Goal: Information Seeking & Learning: Learn about a topic

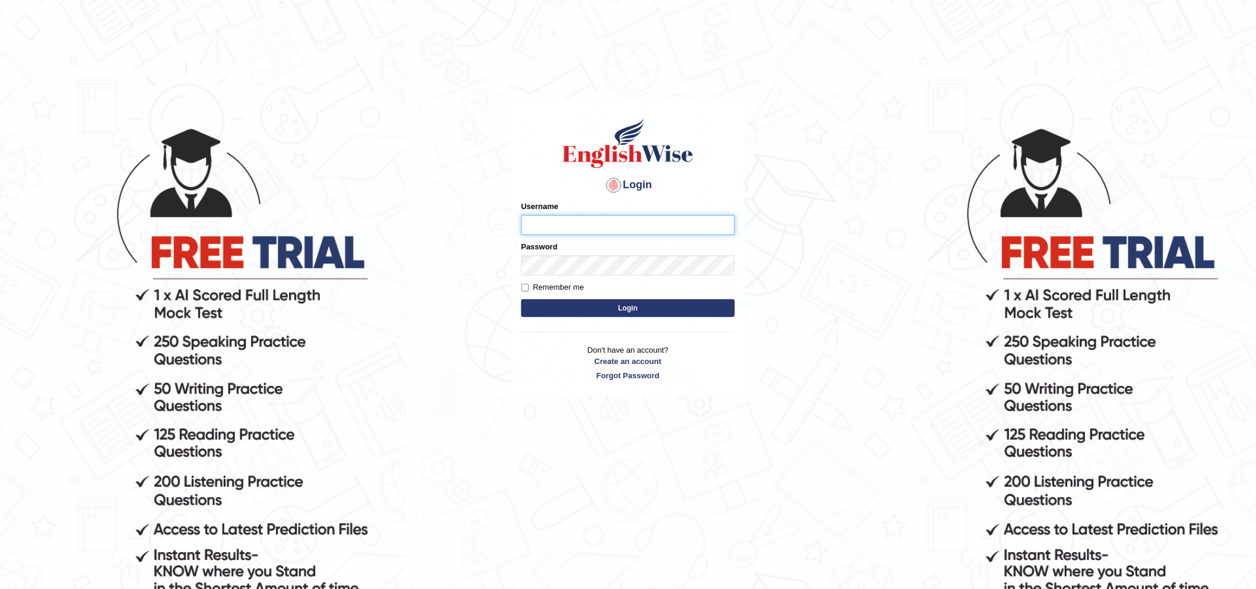
click at [576, 232] on input "Username" at bounding box center [628, 225] width 214 height 20
type input "Mahdi5749"
click at [582, 220] on input "Mahdi5749" at bounding box center [628, 225] width 214 height 20
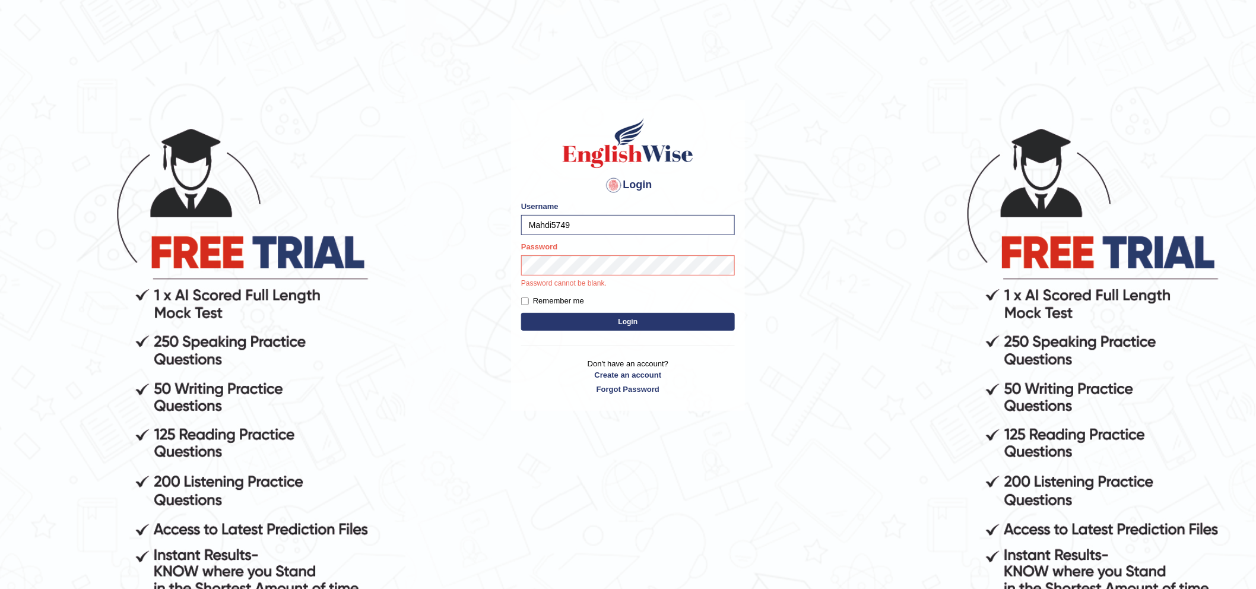
click at [615, 252] on div "Password Password cannot be blank." at bounding box center [628, 265] width 214 height 48
click at [618, 256] on div "Password Password cannot be blank." at bounding box center [628, 265] width 214 height 48
click at [607, 321] on button "Login" at bounding box center [628, 322] width 214 height 18
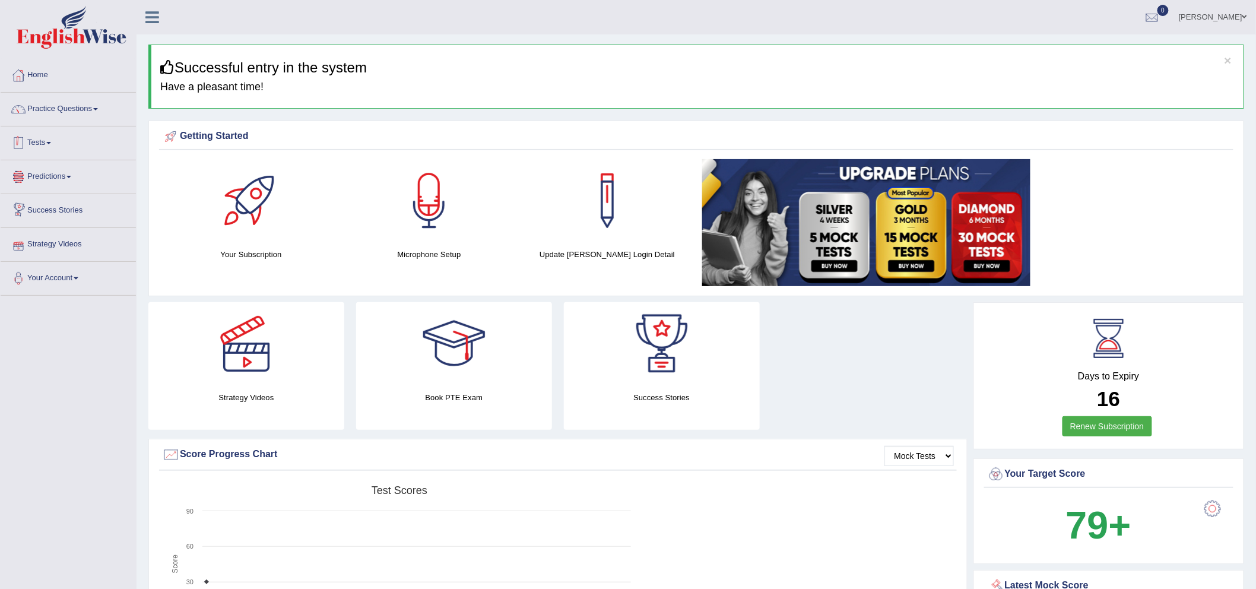
click at [45, 135] on link "Tests" at bounding box center [68, 141] width 135 height 30
click at [95, 170] on link "Take Practice Sectional Test" at bounding box center [77, 170] width 111 height 21
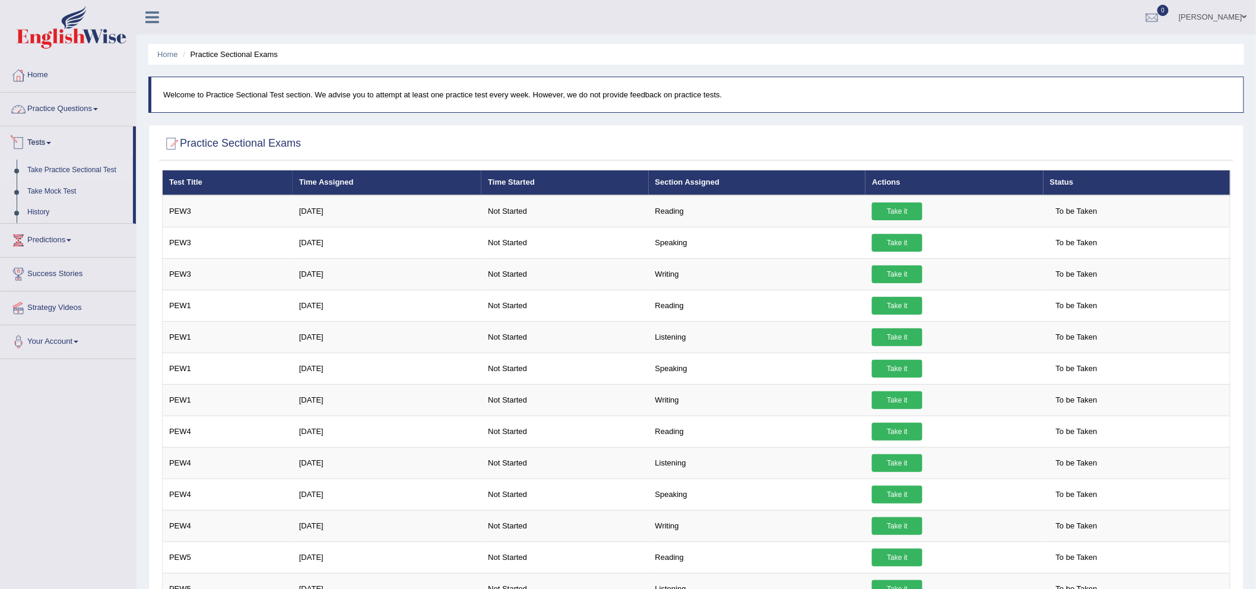
click at [81, 107] on link "Practice Questions" at bounding box center [68, 108] width 135 height 30
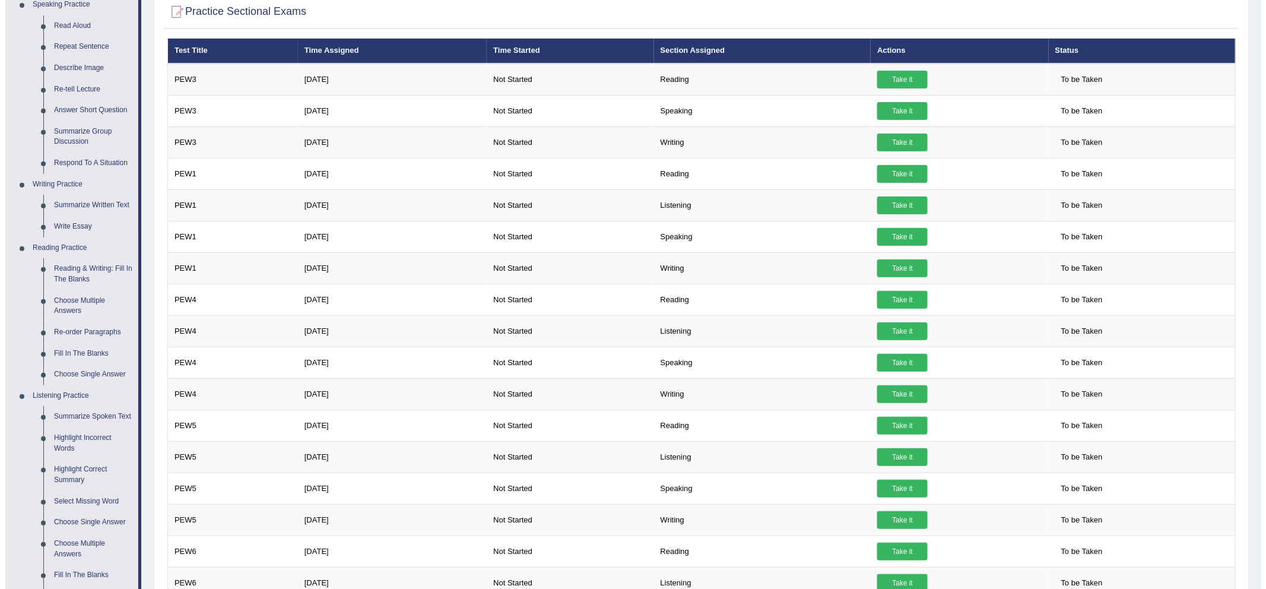
scroll to position [66, 0]
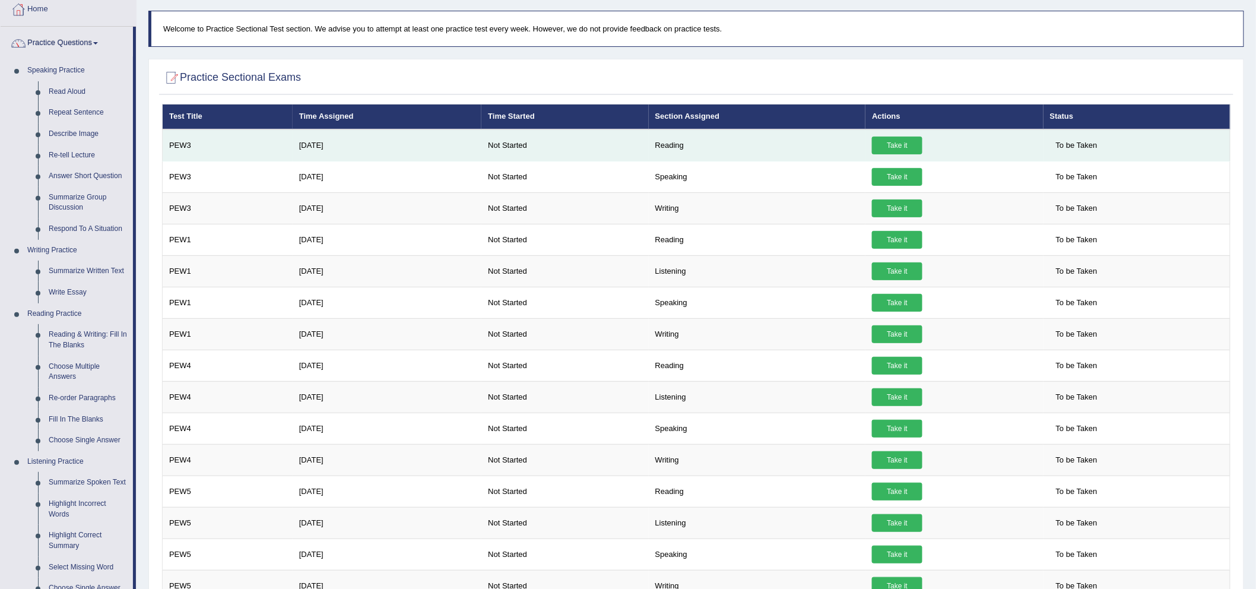
click at [899, 150] on link "Take it" at bounding box center [897, 146] width 50 height 18
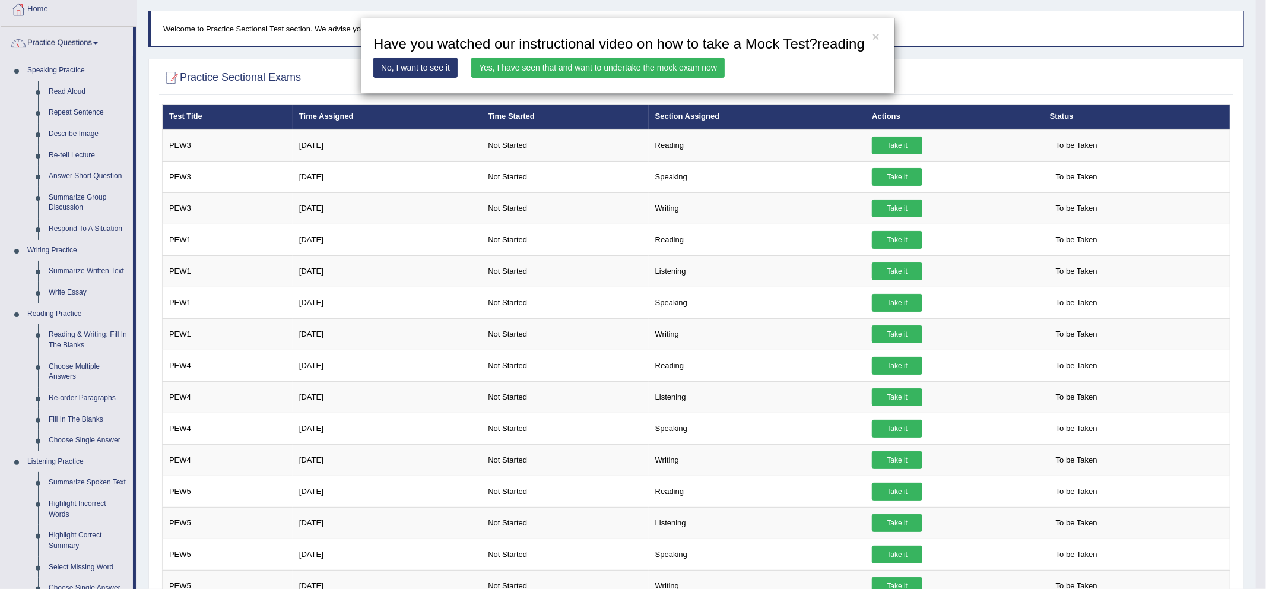
click at [592, 69] on link "Yes, I have seen that and want to undertake the mock exam now" at bounding box center [597, 68] width 253 height 20
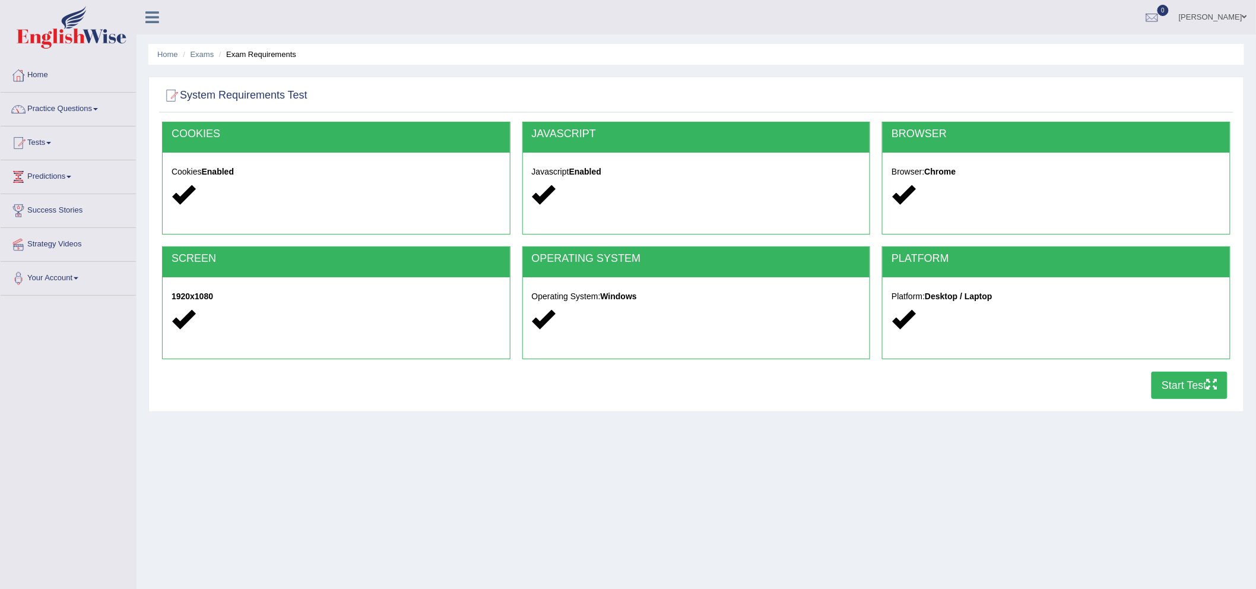
click at [1185, 386] on button "Start Test" at bounding box center [1190, 385] width 76 height 27
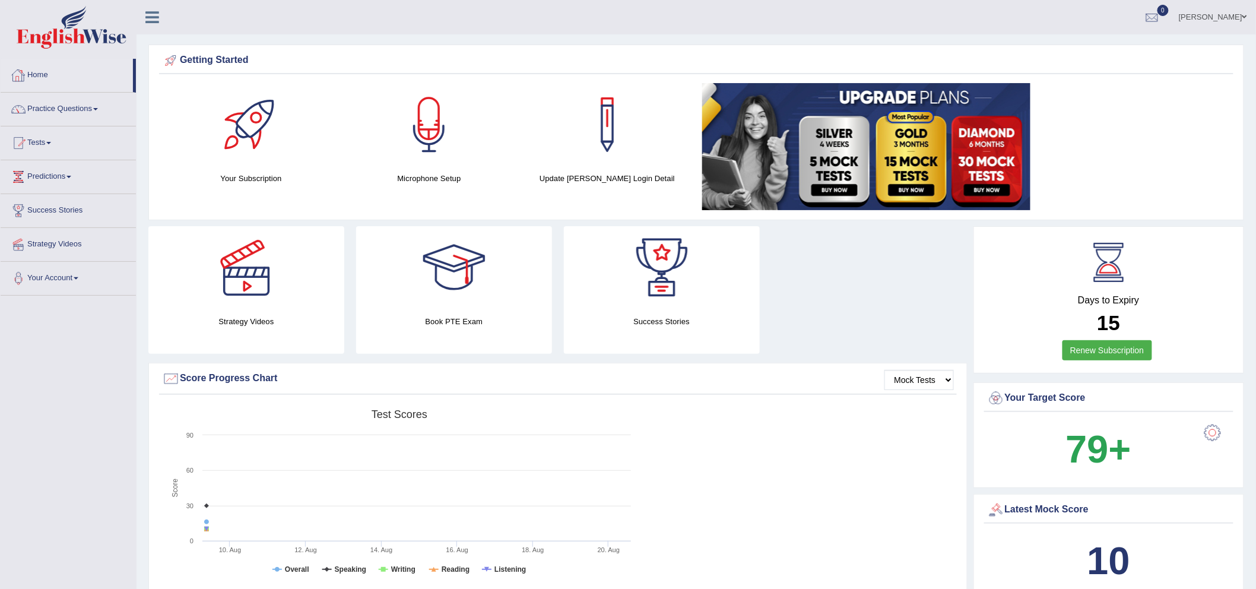
click at [156, 24] on div "Mahdi Kharaghani Toggle navigation Username: Mahdi5749 Access Type: Online Subs…" at bounding box center [697, 17] width 1120 height 34
click at [39, 78] on link "Home" at bounding box center [67, 74] width 132 height 30
click at [51, 271] on link "Your Account" at bounding box center [68, 277] width 135 height 30
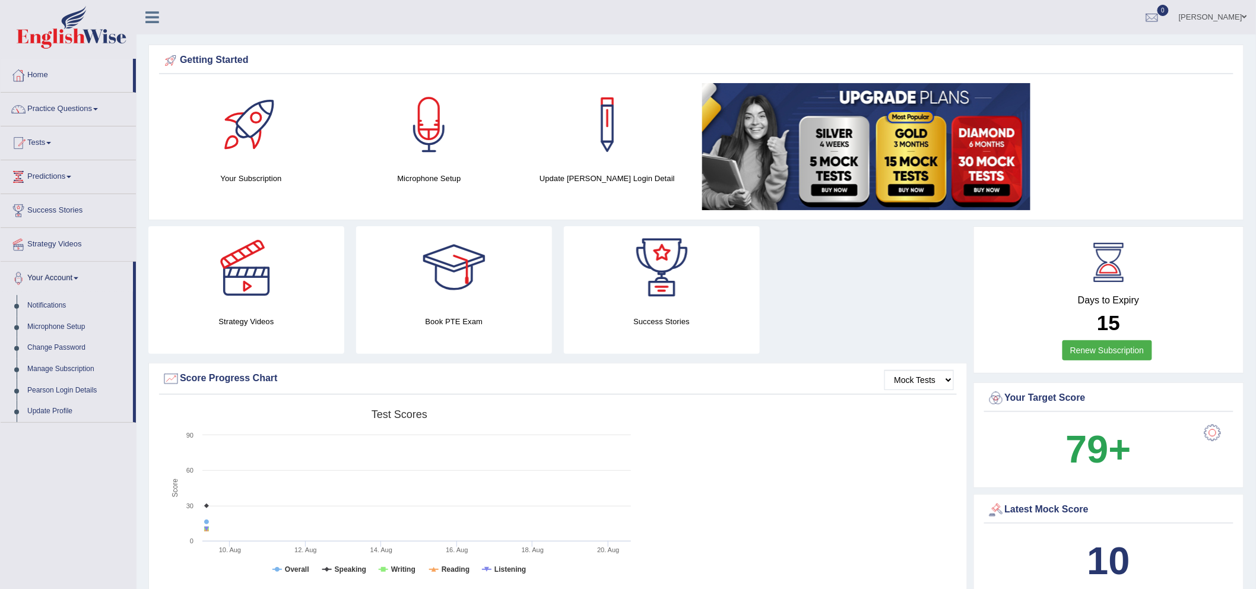
click at [1209, 20] on link "[PERSON_NAME]" at bounding box center [1213, 15] width 86 height 31
click at [1161, 153] on link "Log out" at bounding box center [1191, 154] width 128 height 27
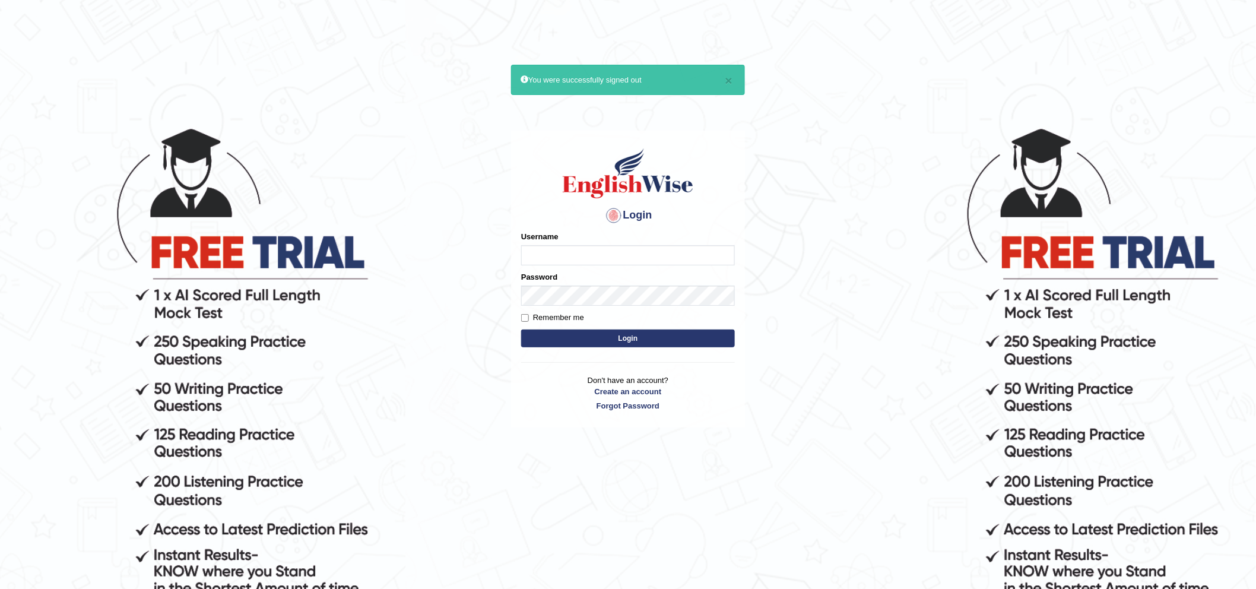
drag, startPoint x: 586, startPoint y: 240, endPoint x: 585, endPoint y: 252, distance: 11.9
click at [585, 252] on div "Username" at bounding box center [628, 248] width 214 height 34
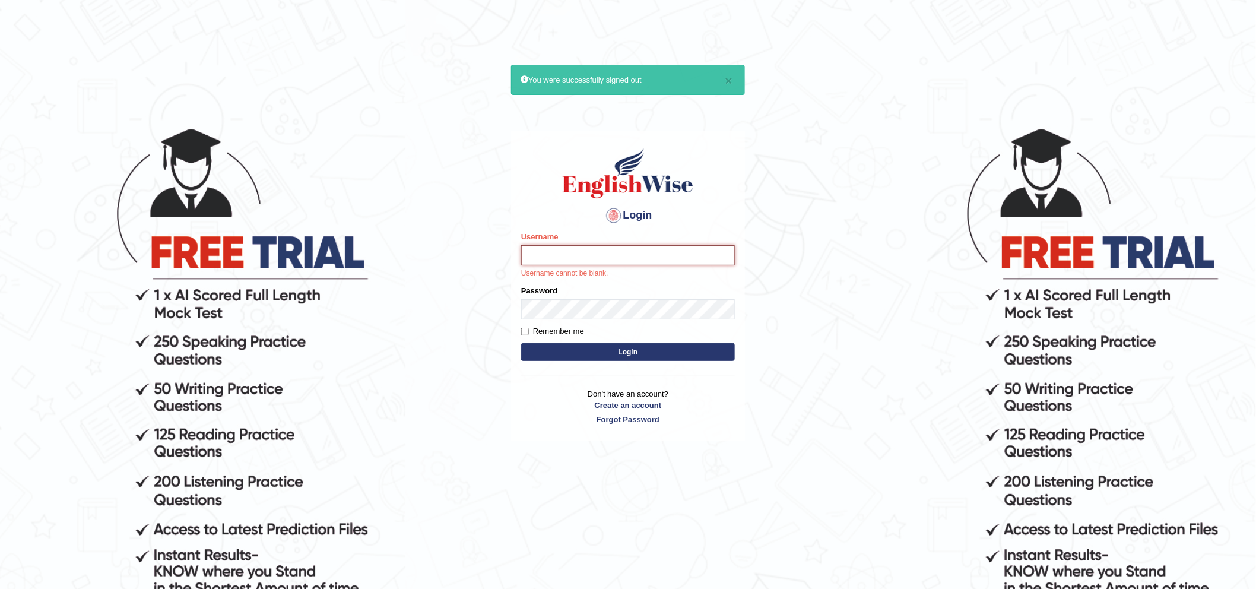
drag, startPoint x: 585, startPoint y: 256, endPoint x: 591, endPoint y: 253, distance: 6.1
click at [586, 256] on input "Username" at bounding box center [628, 255] width 214 height 20
type input "abdulrehmanajaz"
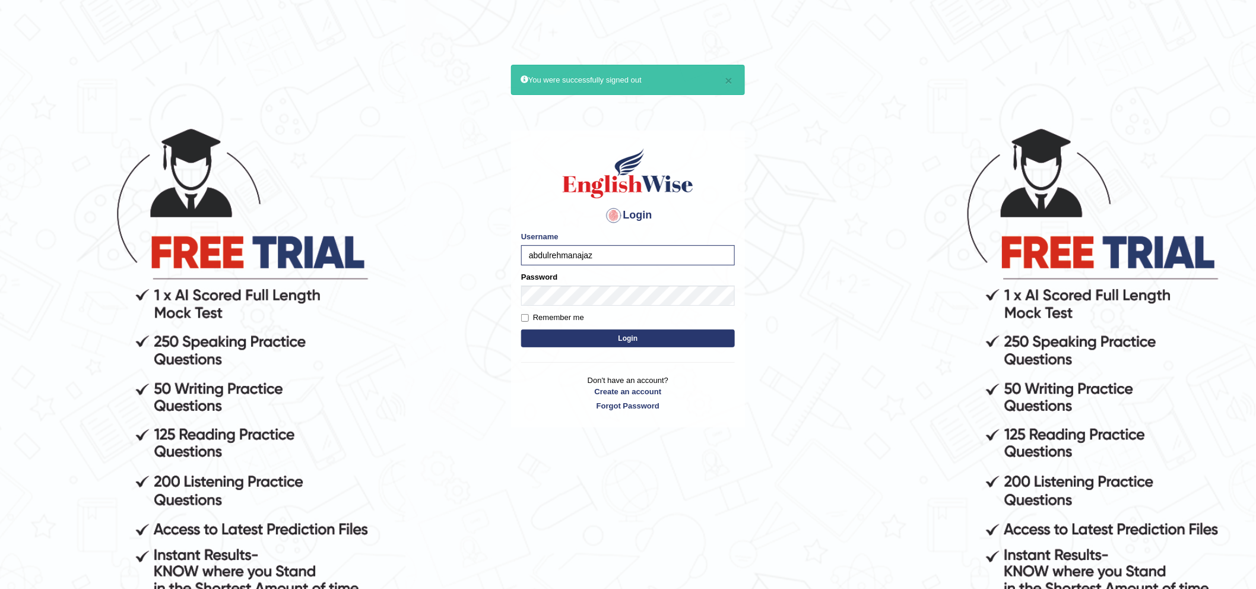
click at [632, 346] on button "Login" at bounding box center [628, 338] width 214 height 18
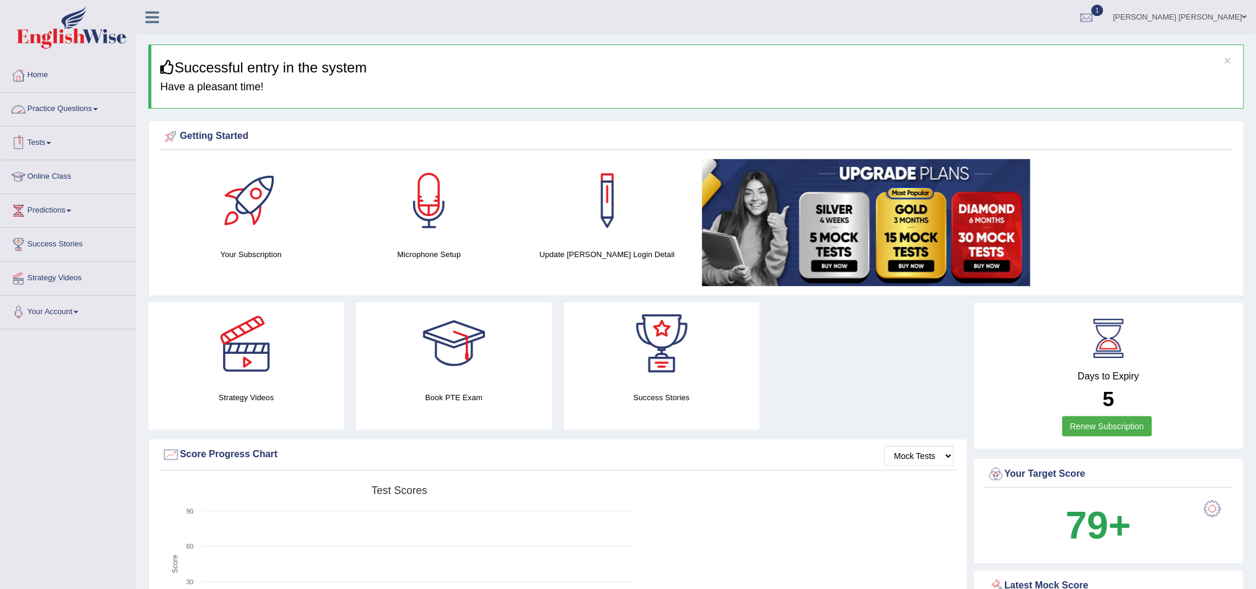
click at [81, 101] on link "Practice Questions" at bounding box center [68, 108] width 135 height 30
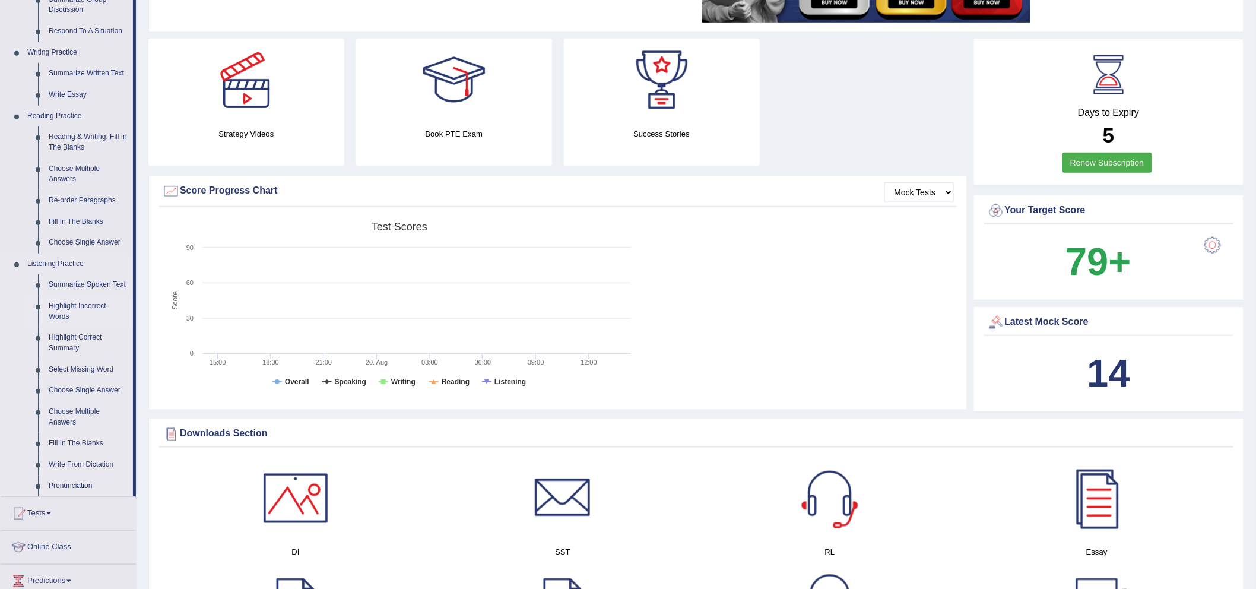
scroll to position [66, 0]
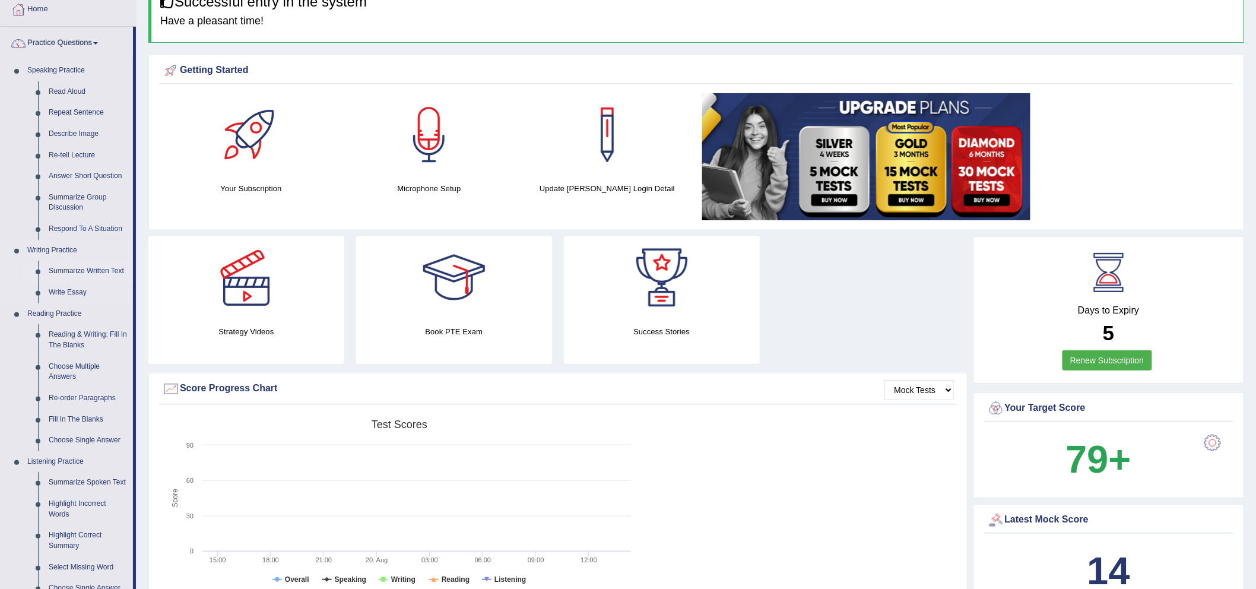
click at [89, 271] on link "Summarize Written Text" at bounding box center [88, 271] width 90 height 21
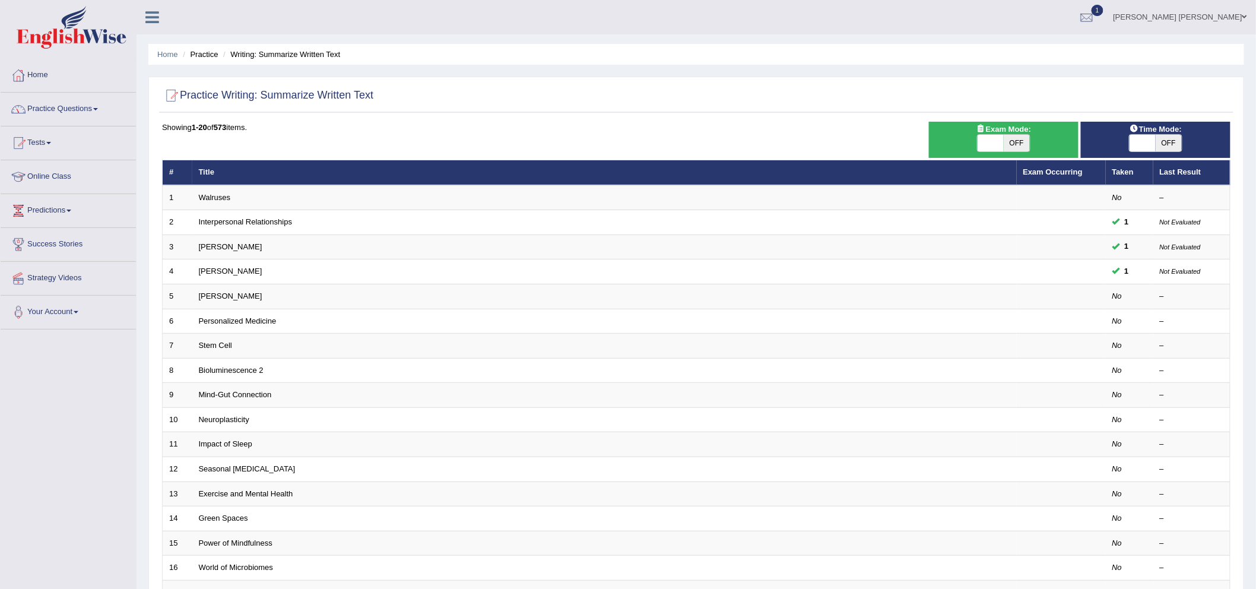
click at [55, 102] on link "Practice Questions" at bounding box center [68, 108] width 135 height 30
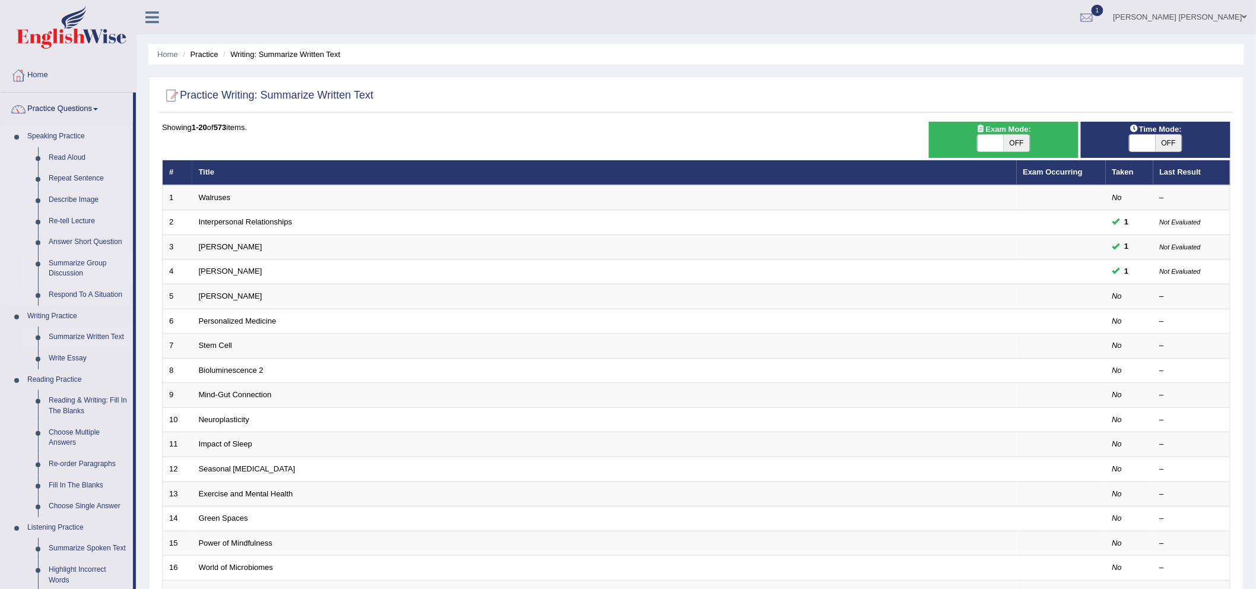
click at [69, 268] on link "Summarize Group Discussion" at bounding box center [88, 268] width 90 height 31
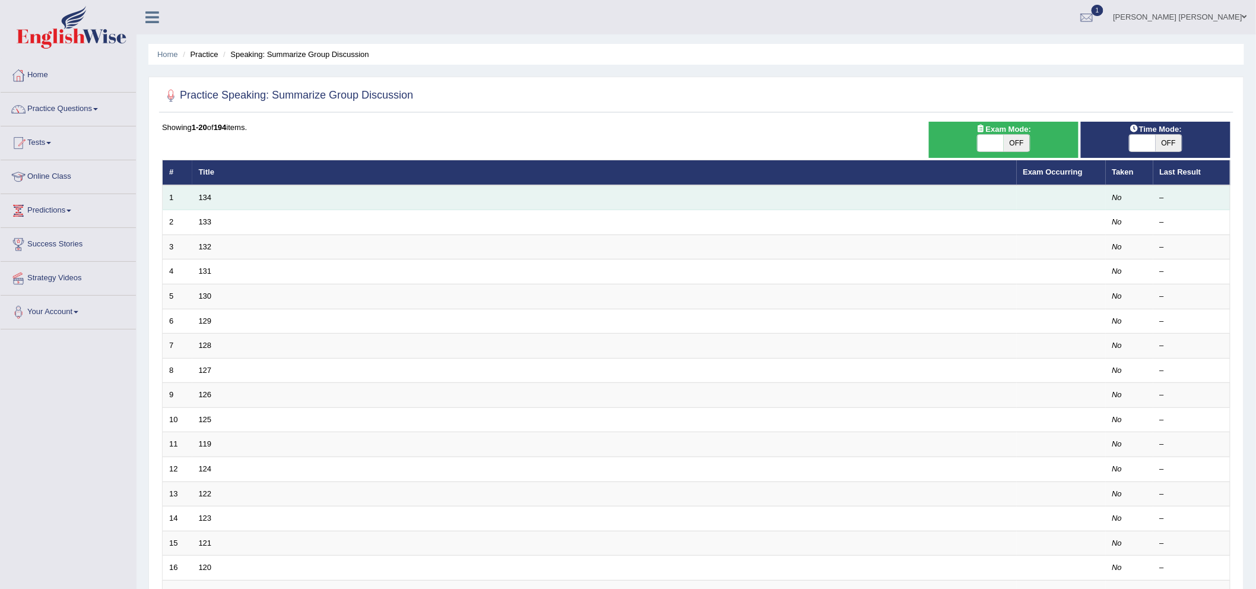
click at [206, 201] on td "134" at bounding box center [604, 197] width 825 height 25
click at [201, 202] on td "134" at bounding box center [604, 197] width 825 height 25
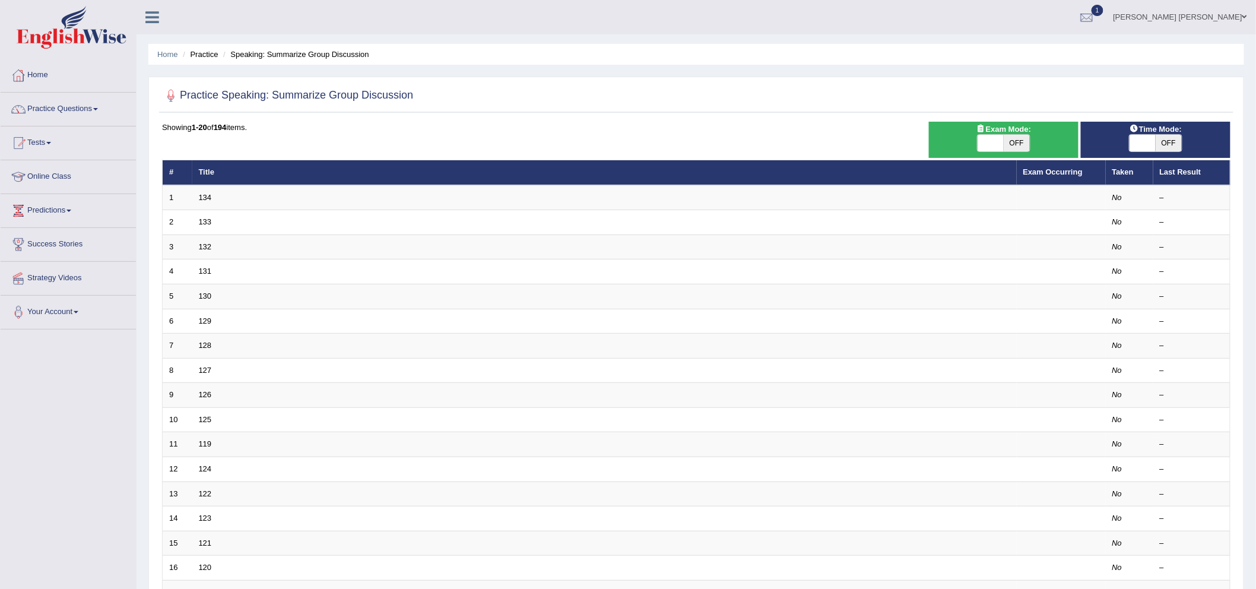
click at [1164, 138] on span "OFF" at bounding box center [1169, 143] width 26 height 17
checkbox input "true"
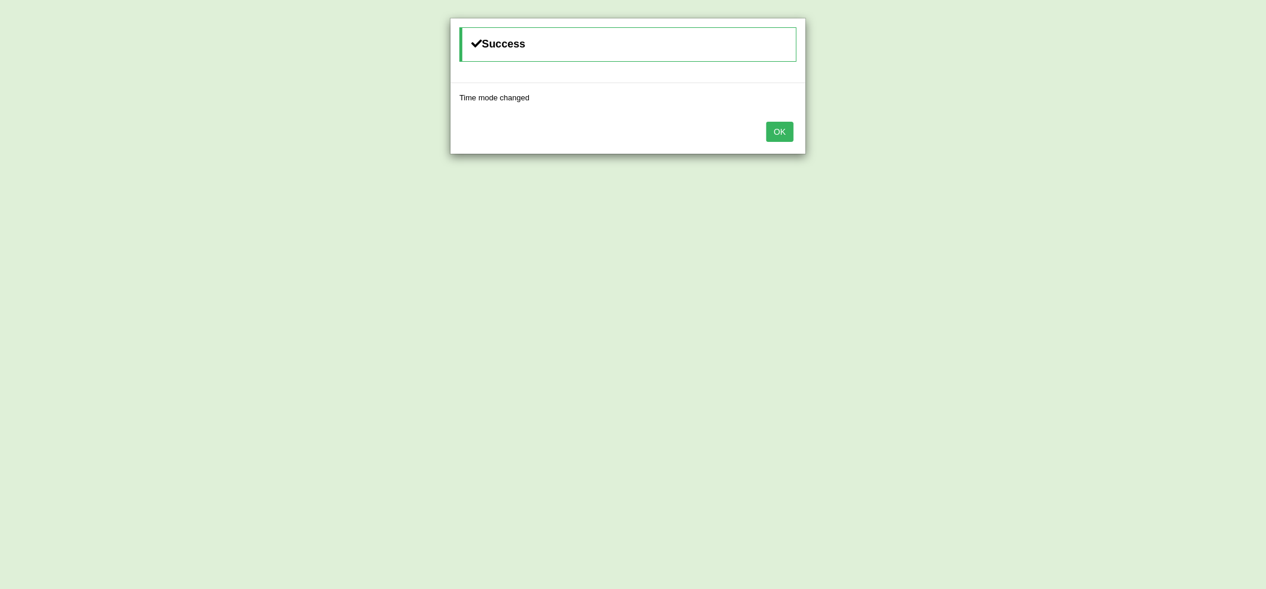
click at [788, 133] on button "OK" at bounding box center [779, 132] width 27 height 20
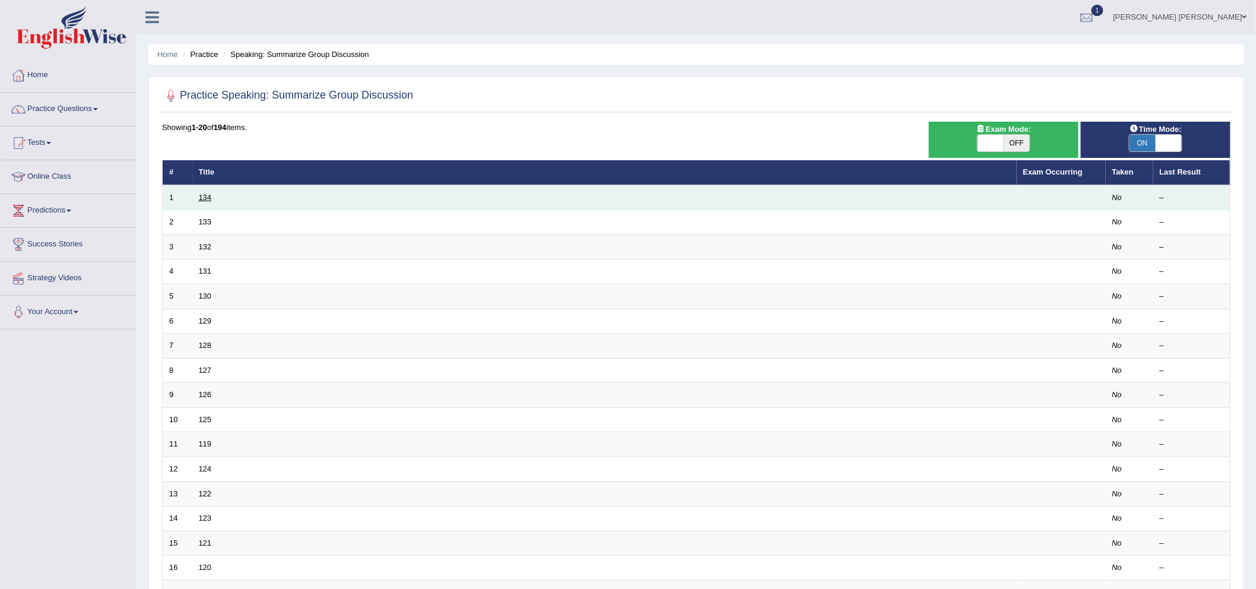
click at [205, 199] on link "134" at bounding box center [205, 197] width 13 height 9
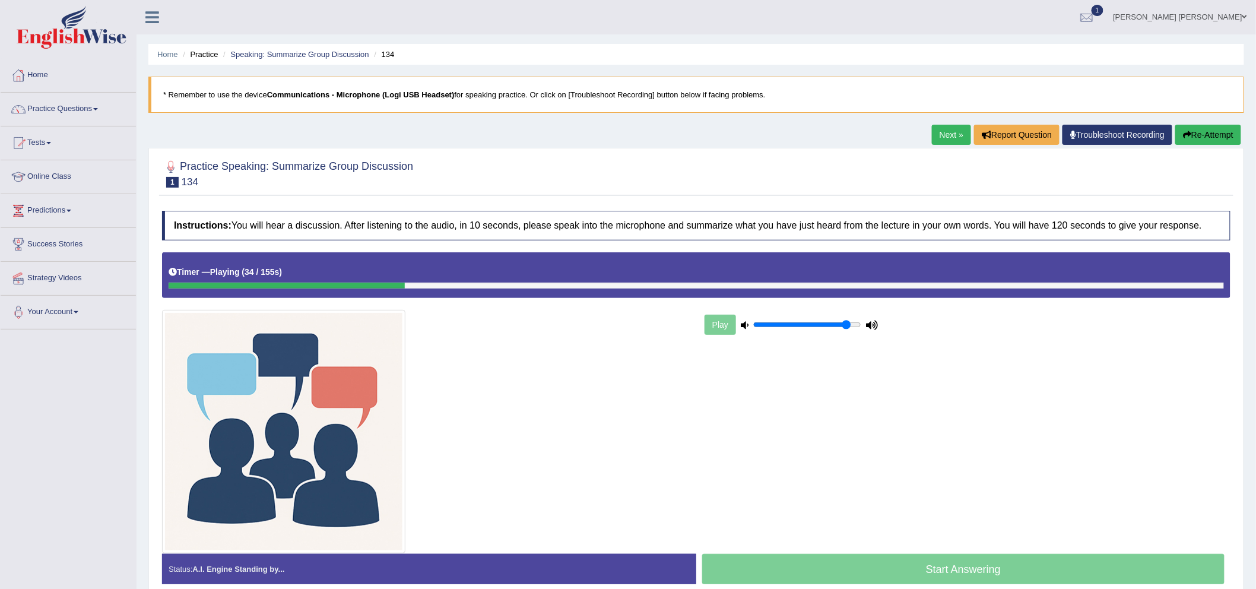
click at [1202, 140] on button "Re-Attempt" at bounding box center [1208, 135] width 66 height 20
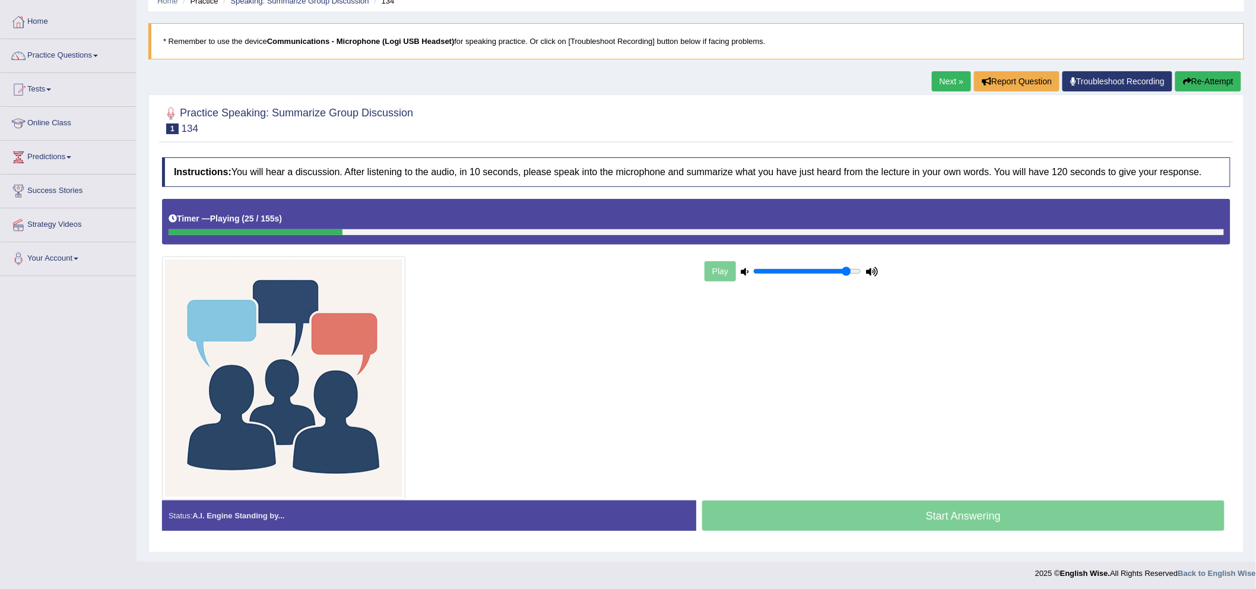
scroll to position [56, 0]
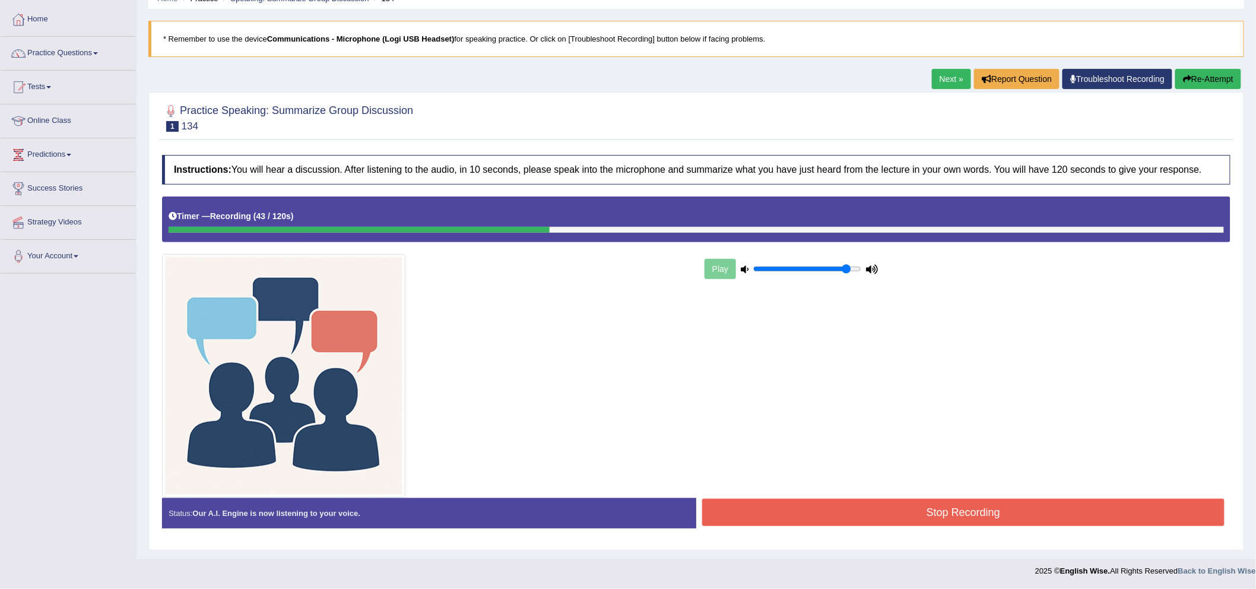
click at [1180, 70] on button "Re-Attempt" at bounding box center [1208, 79] width 66 height 20
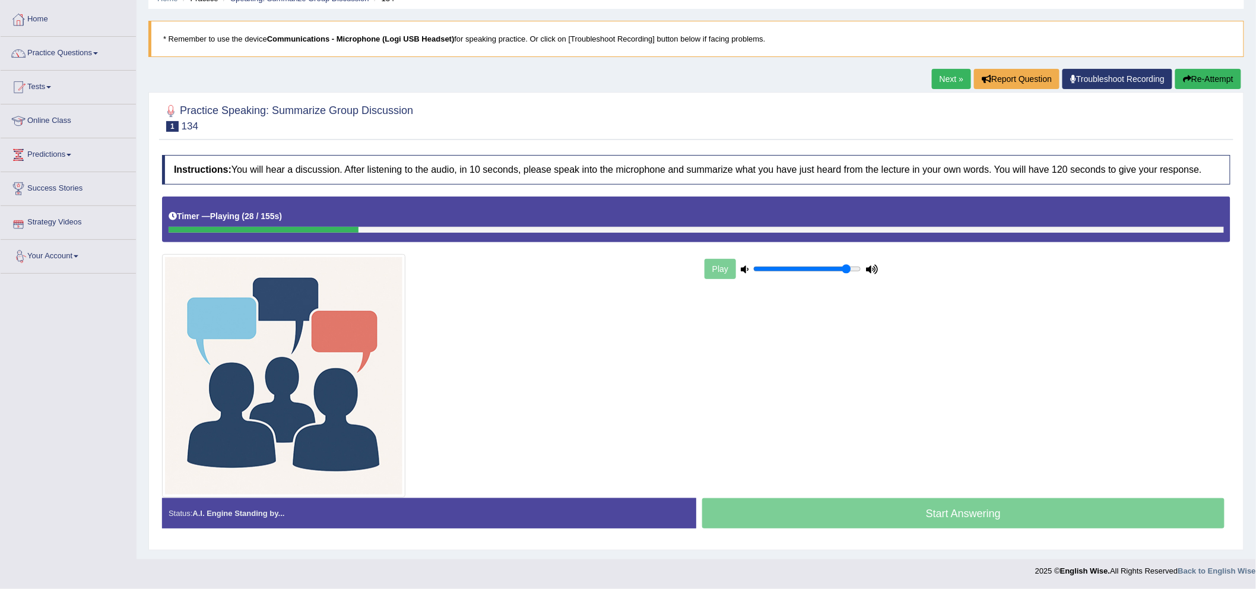
click at [1190, 81] on button "Re-Attempt" at bounding box center [1208, 79] width 66 height 20
click at [1043, 234] on div "Timer — Playing ( 76 / 155s ) Skip" at bounding box center [696, 219] width 1069 height 46
click at [1045, 227] on div at bounding box center [697, 230] width 1056 height 6
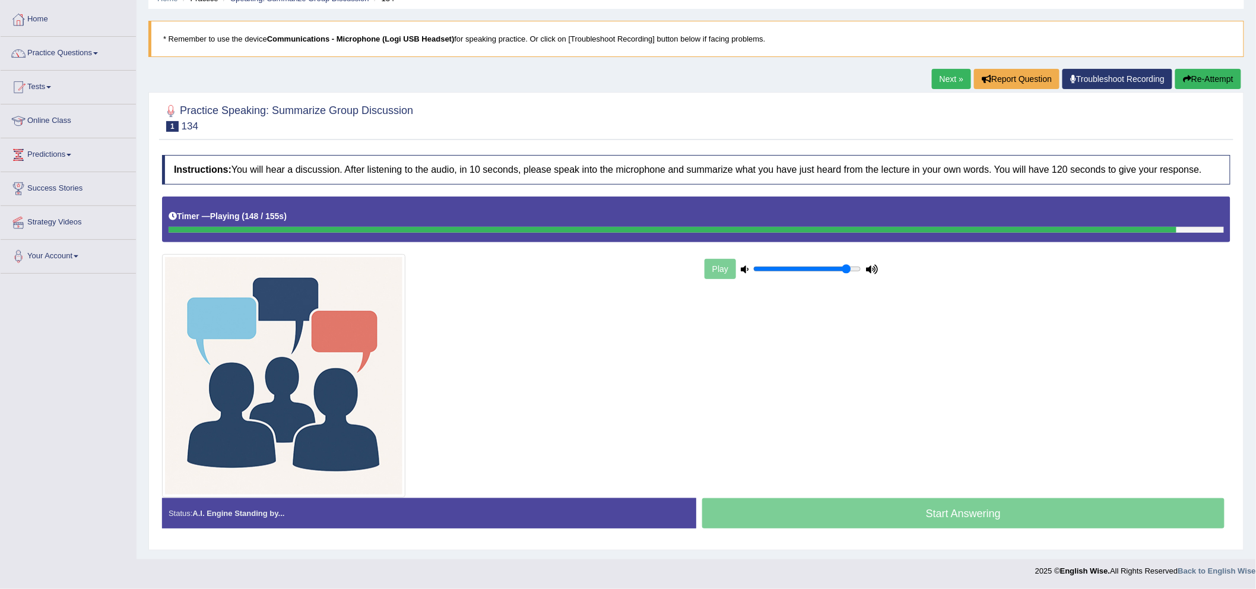
click at [218, 234] on div "Timer — Playing ( 148 / 155s ) Skip" at bounding box center [696, 219] width 1069 height 46
click at [220, 227] on div at bounding box center [674, 230] width 1011 height 6
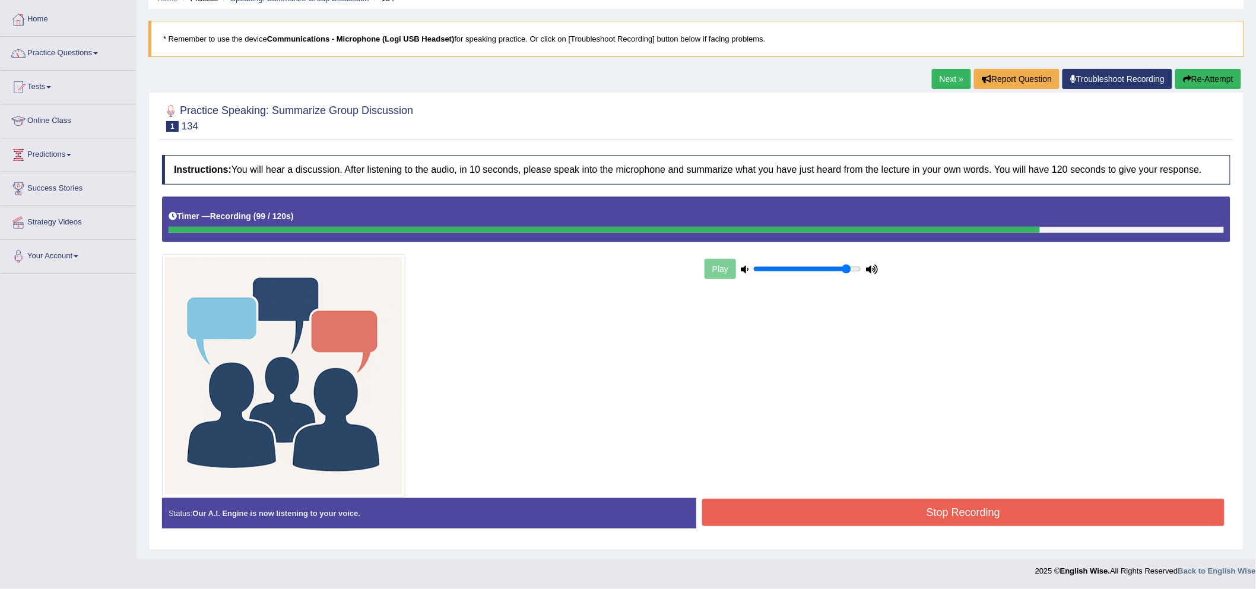
click at [838, 505] on button "Stop Recording" at bounding box center [963, 512] width 522 height 27
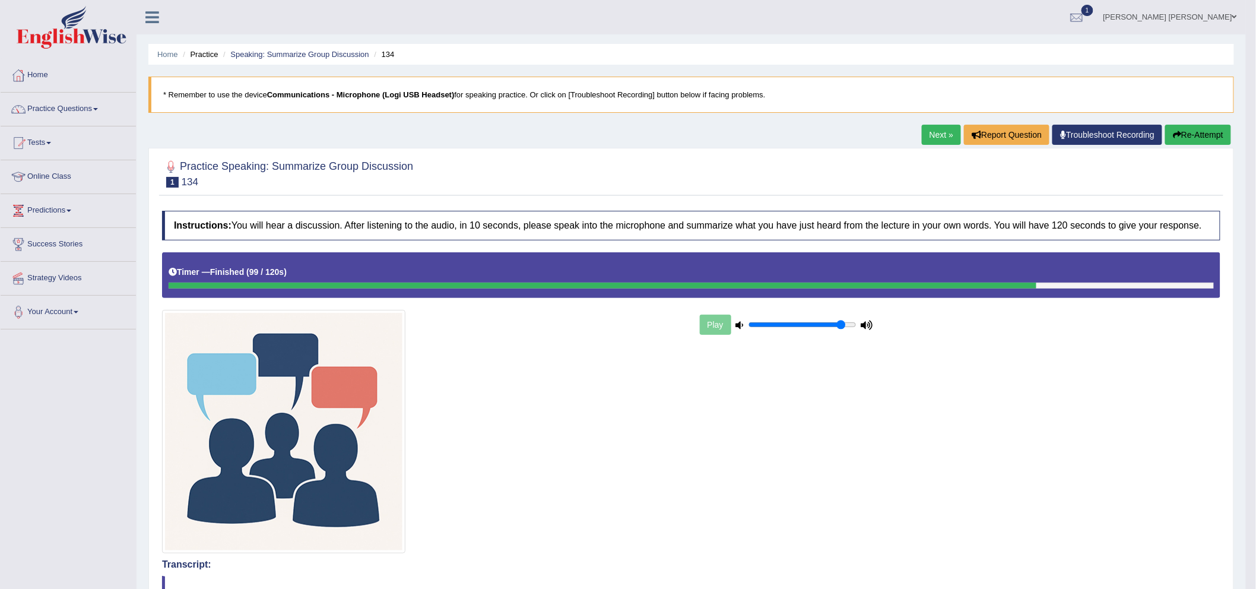
click at [1170, 144] on button "Re-Attempt" at bounding box center [1198, 135] width 66 height 20
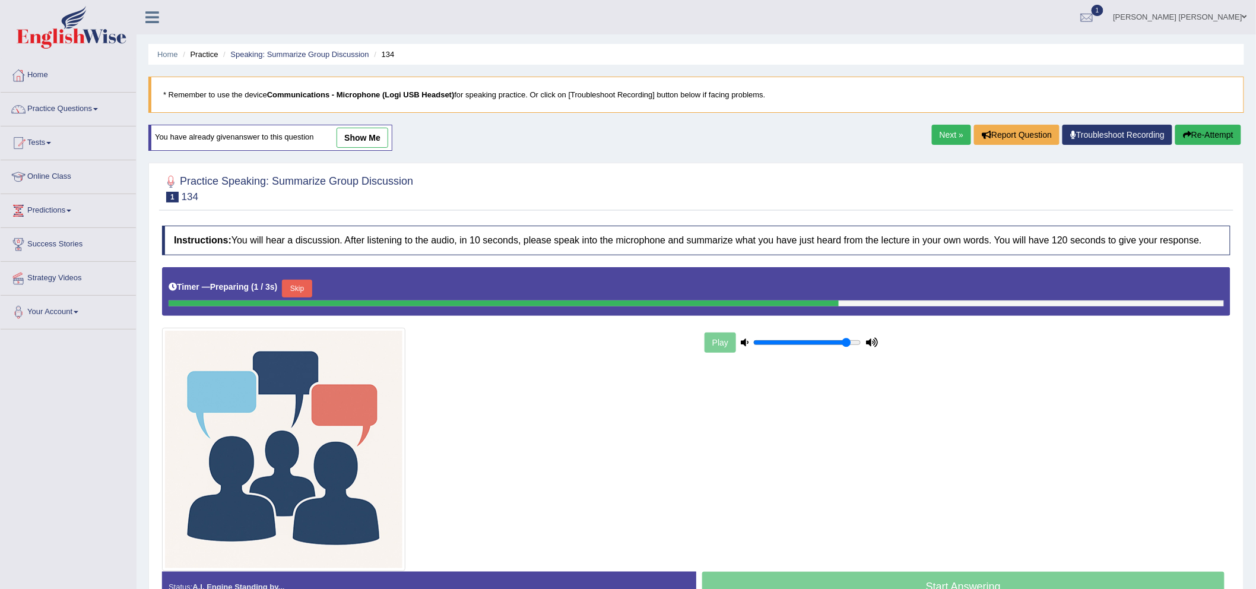
drag, startPoint x: 325, startPoint y: 262, endPoint x: 270, endPoint y: 300, distance: 67.8
click at [316, 269] on div "Instructions: You will hear a discussion. After listening to the audio, in 10 s…" at bounding box center [696, 419] width 1074 height 398
click at [291, 286] on button "Skip" at bounding box center [297, 289] width 30 height 18
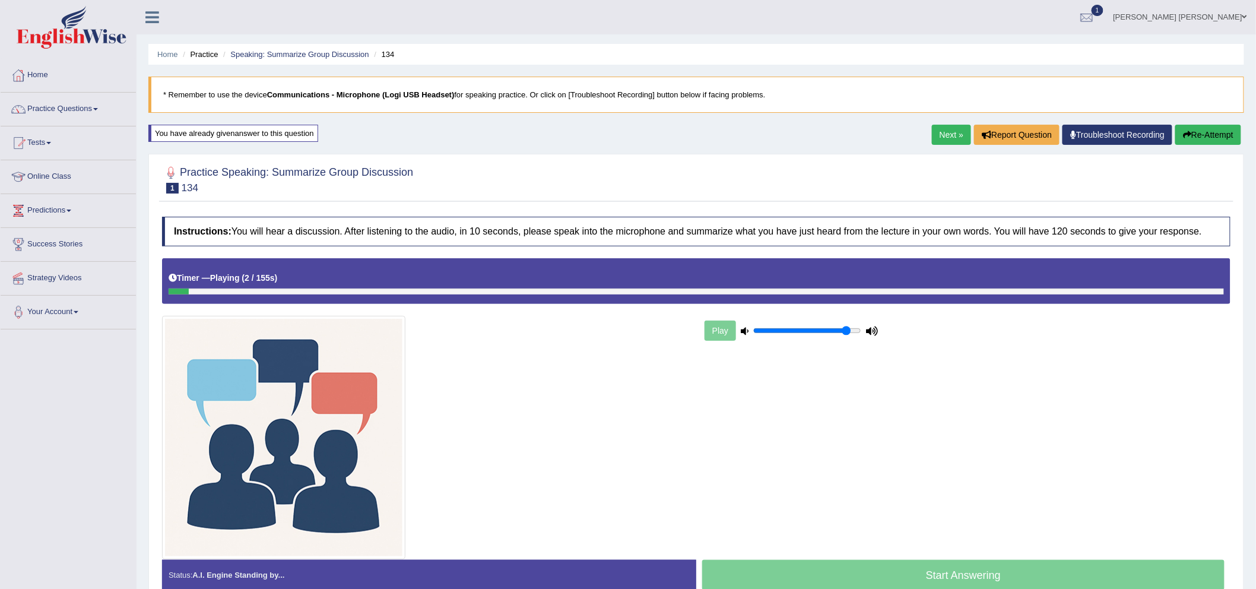
click at [426, 291] on div at bounding box center [697, 292] width 1056 height 6
click at [426, 290] on div at bounding box center [697, 292] width 1056 height 6
click at [995, 292] on div at bounding box center [697, 292] width 1056 height 6
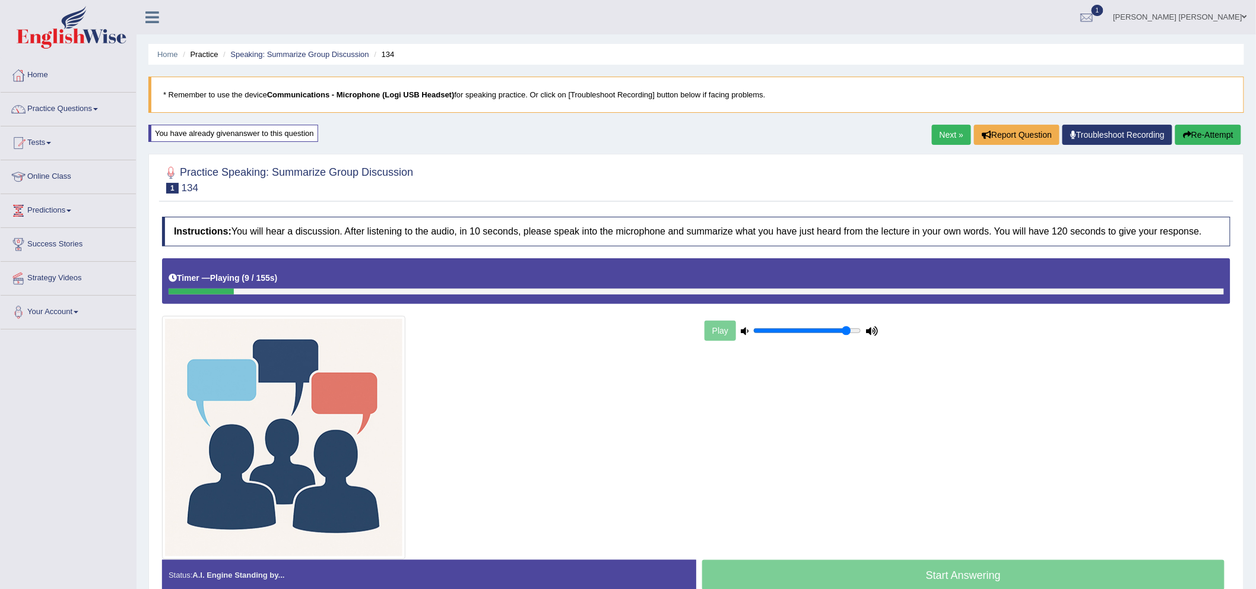
click at [995, 292] on div at bounding box center [697, 292] width 1056 height 6
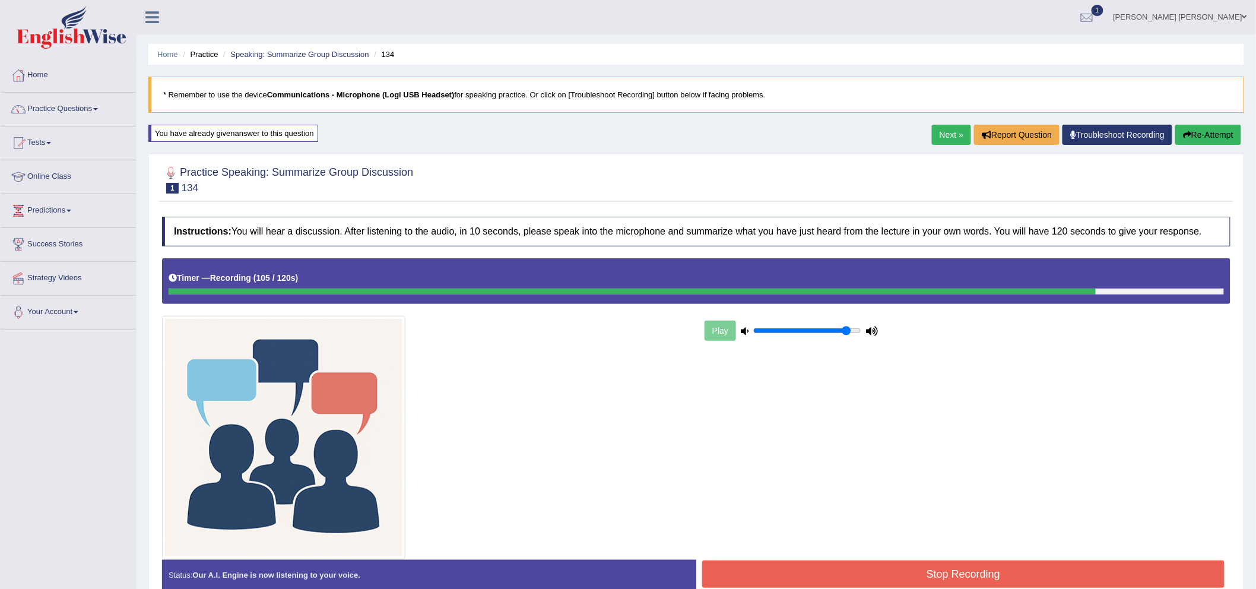
click at [958, 576] on button "Stop Recording" at bounding box center [963, 573] width 522 height 27
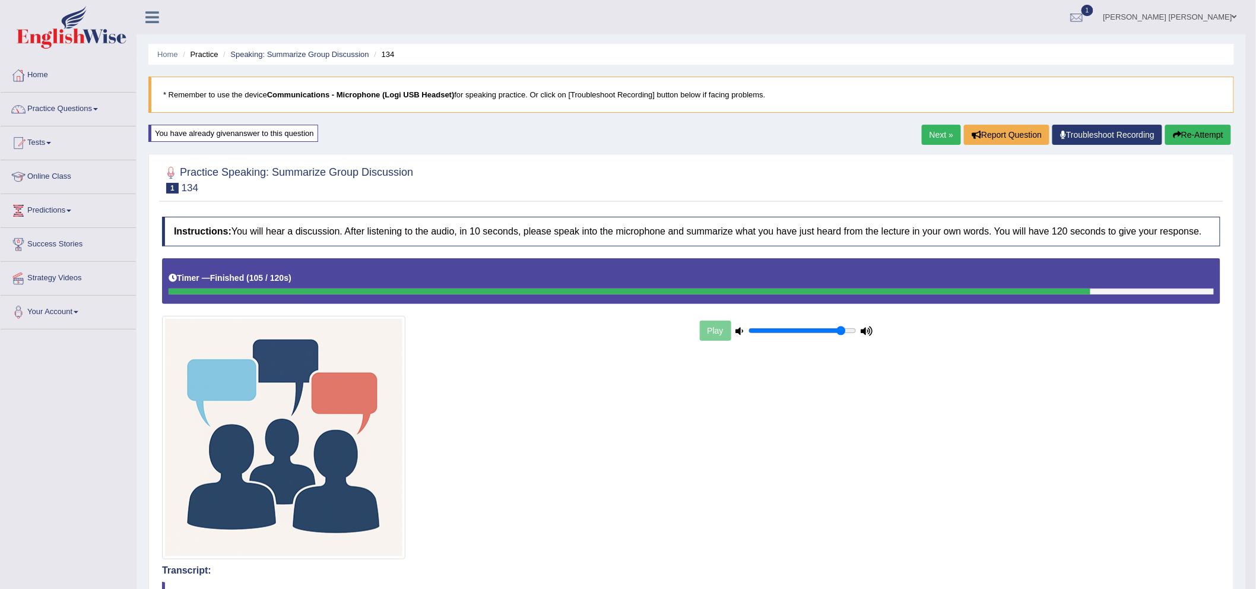
click at [1180, 132] on button "Re-Attempt" at bounding box center [1198, 135] width 66 height 20
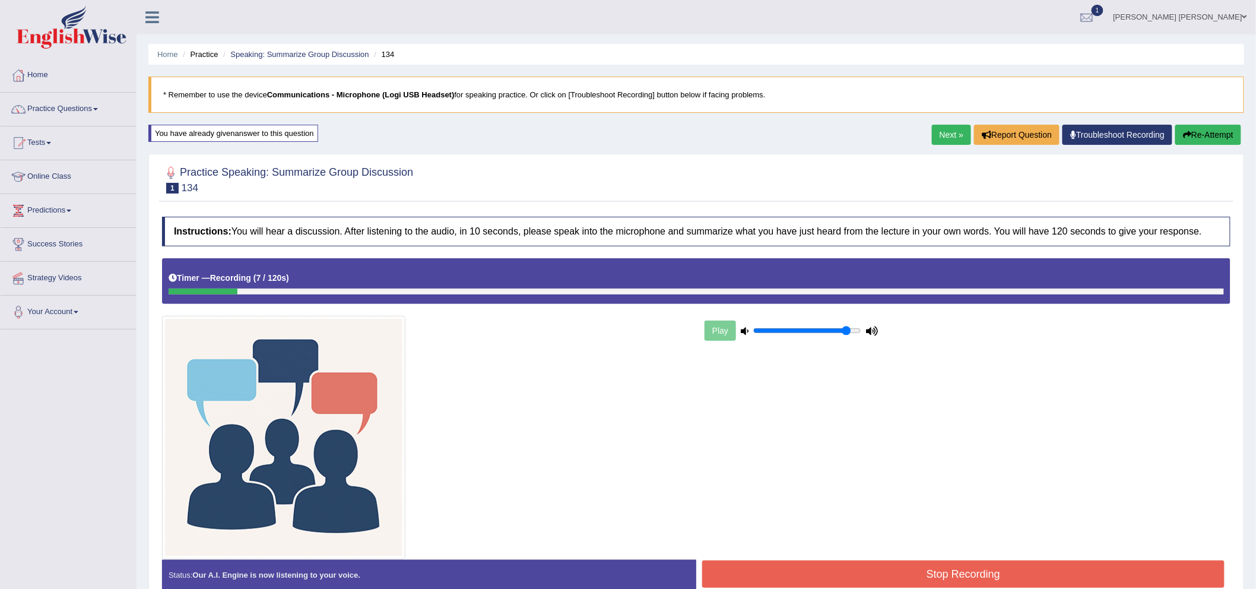
click at [1196, 151] on div "Home Practice Speaking: Summarize Group Discussion 134 * Remember to use the de…" at bounding box center [697, 311] width 1120 height 622
click at [1196, 133] on button "Re-Attempt" at bounding box center [1208, 135] width 66 height 20
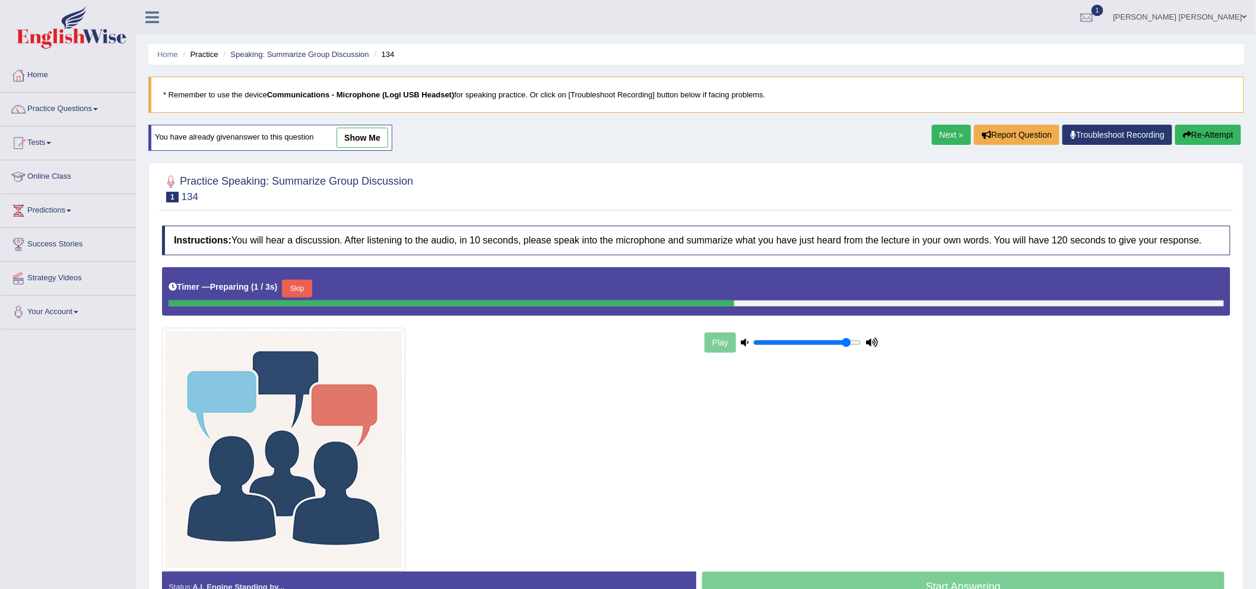
click at [309, 289] on button "Skip" at bounding box center [297, 289] width 30 height 18
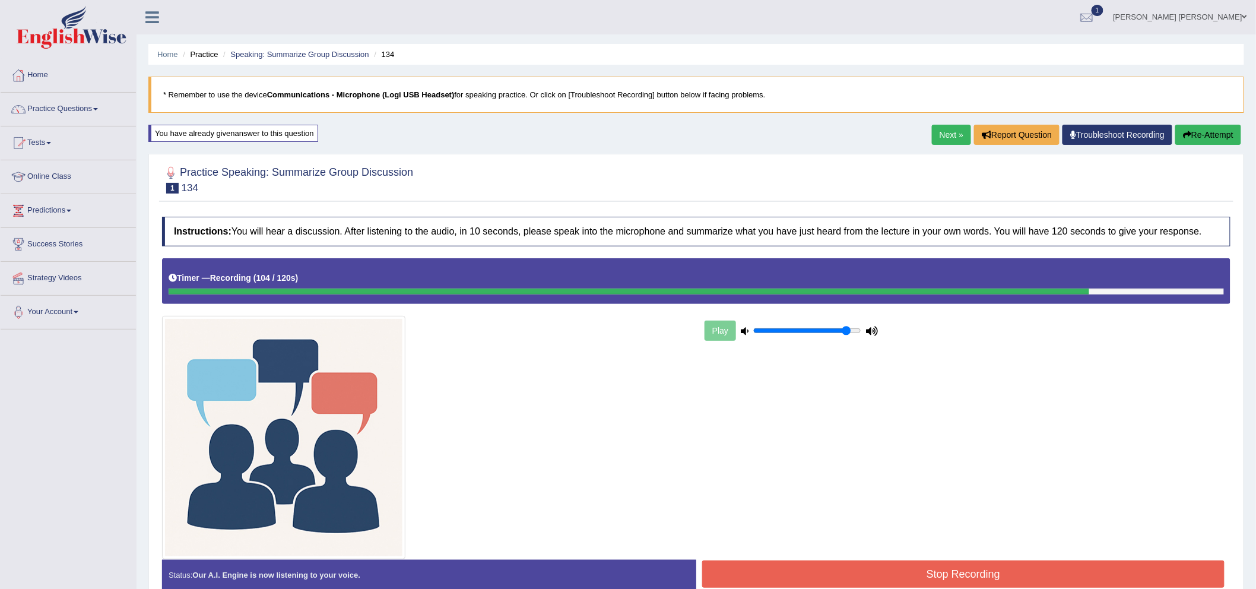
click at [876, 572] on button "Stop Recording" at bounding box center [963, 573] width 522 height 27
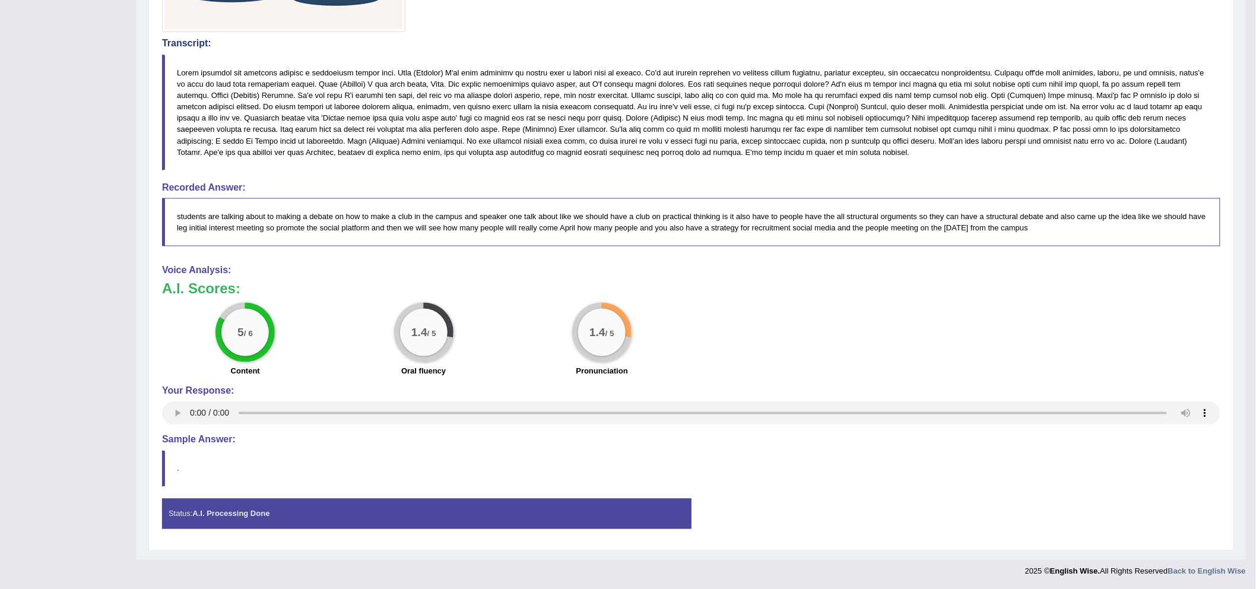
scroll to position [528, 0]
click at [218, 511] on strong "A.I. Processing Done" at bounding box center [230, 513] width 77 height 9
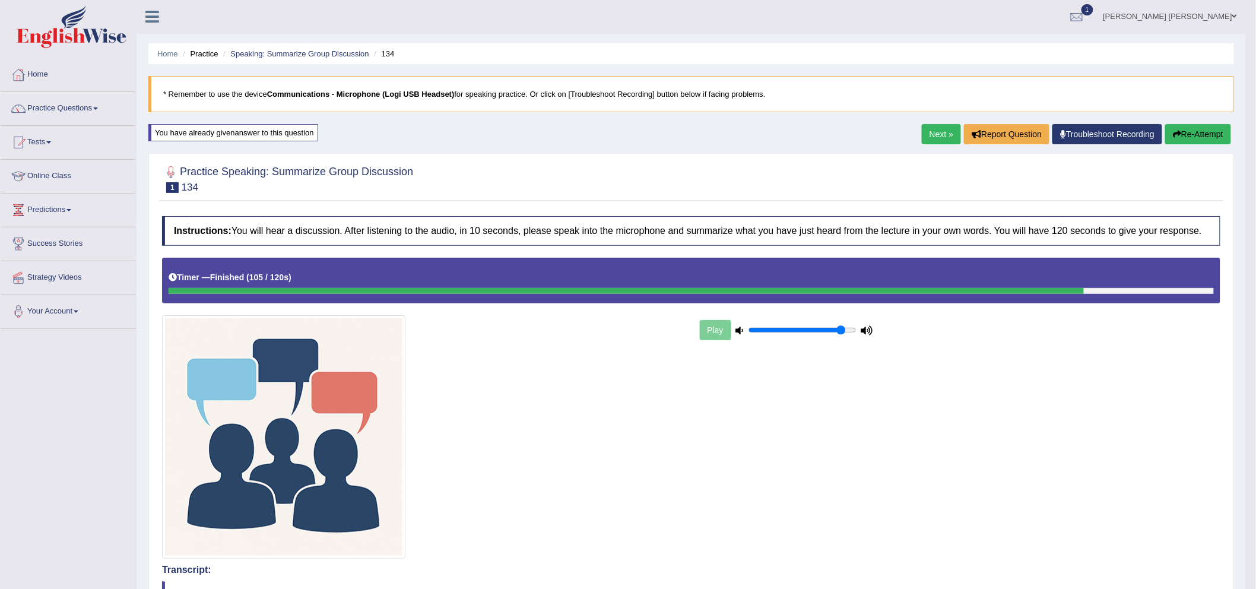
scroll to position [0, 0]
click at [936, 138] on link "Next »" at bounding box center [941, 135] width 39 height 20
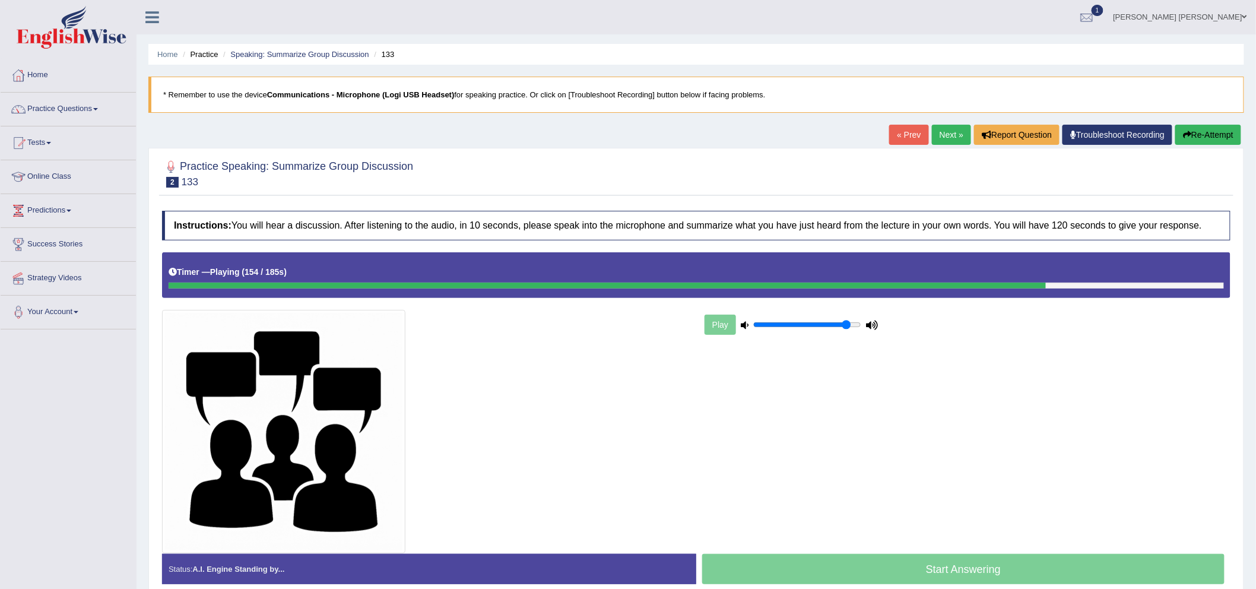
click at [1186, 18] on link "[PERSON_NAME] [PERSON_NAME]" at bounding box center [1180, 15] width 151 height 31
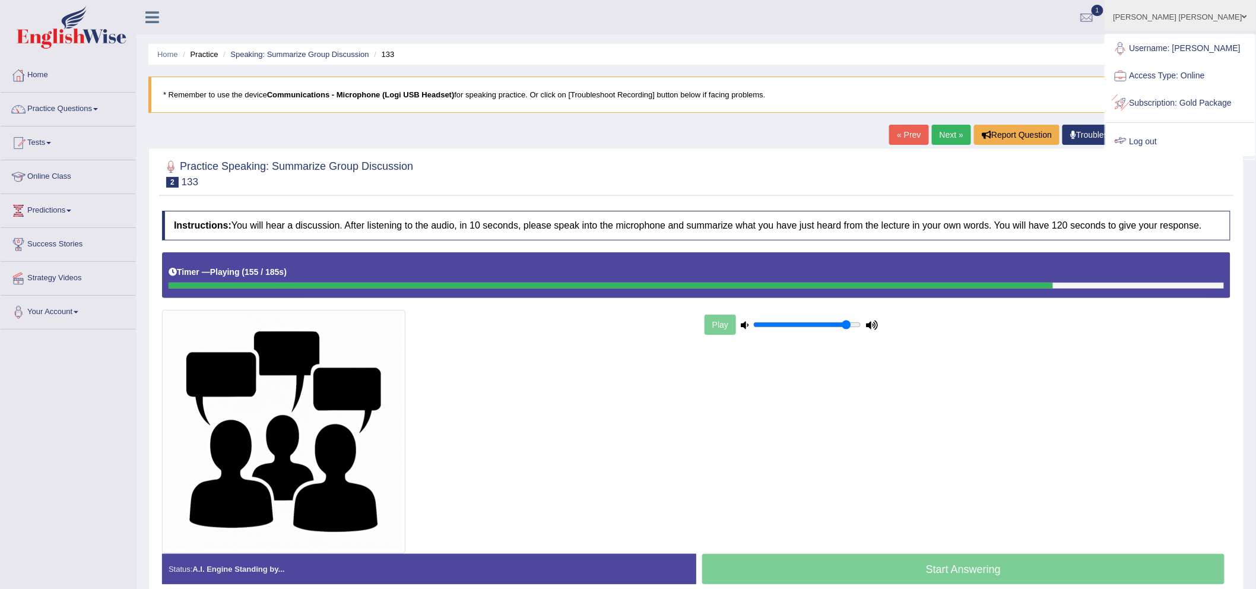
click at [1155, 156] on link "Log out" at bounding box center [1180, 141] width 149 height 27
